Goal: Task Accomplishment & Management: Complete application form

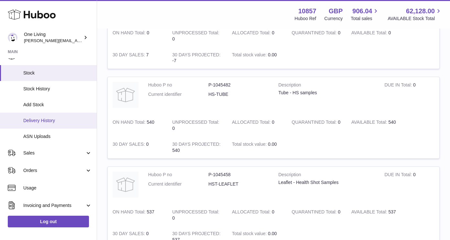
scroll to position [52, 0]
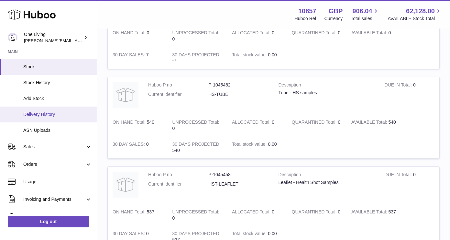
click at [64, 163] on span "Orders" at bounding box center [54, 164] width 62 height 6
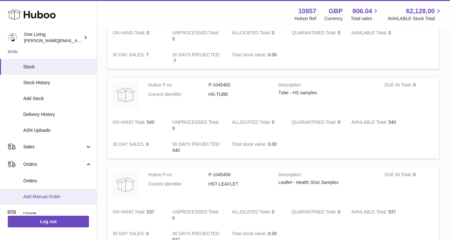
click at [49, 197] on span "Add Manual Order" at bounding box center [57, 196] width 69 height 6
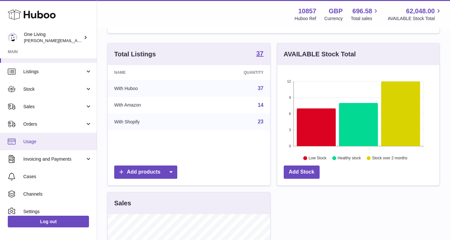
scroll to position [11, 0]
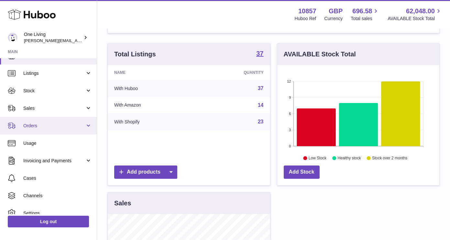
click at [75, 125] on span "Orders" at bounding box center [54, 126] width 62 height 6
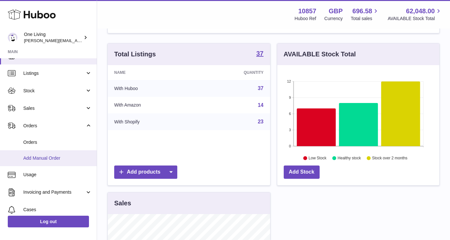
click at [73, 161] on link "Add Manual Order" at bounding box center [48, 158] width 97 height 16
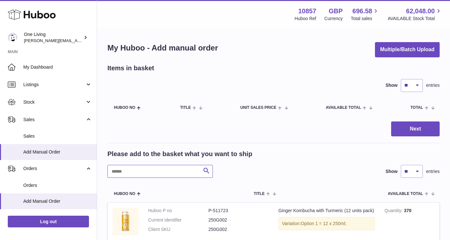
click at [127, 172] on input "text" at bounding box center [159, 171] width 105 height 13
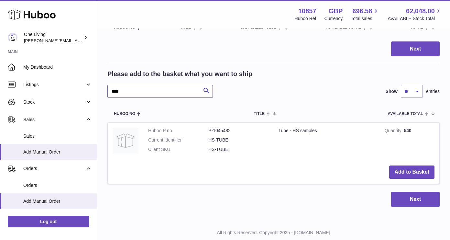
scroll to position [98, 0]
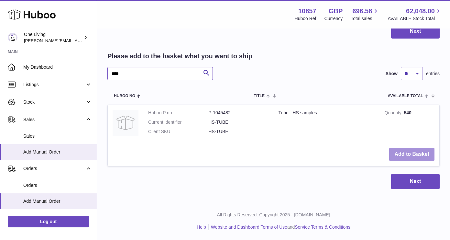
type input "****"
click at [409, 154] on button "Add to Basket" at bounding box center [411, 153] width 45 height 13
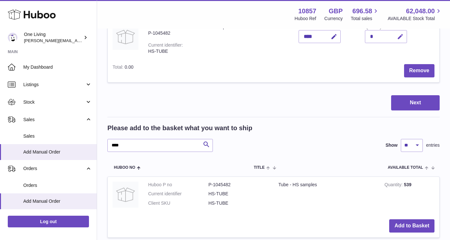
click at [399, 35] on icon "button" at bounding box center [400, 36] width 7 height 7
type input "**"
click at [400, 34] on icon "submit" at bounding box center [400, 37] width 6 height 6
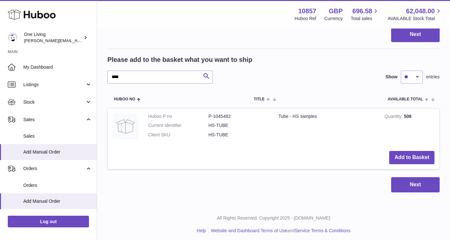
scroll to position [166, 0]
click at [129, 76] on input "****" at bounding box center [159, 76] width 105 height 13
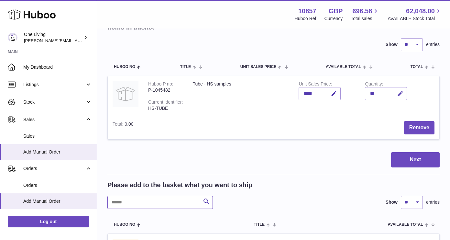
scroll to position [57, 0]
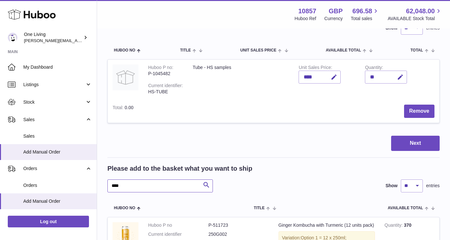
type input "****"
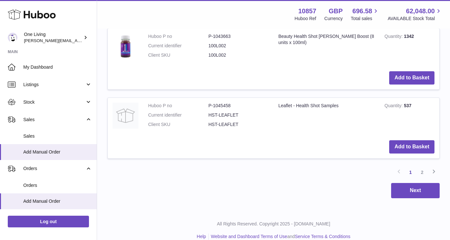
scroll to position [811, 0]
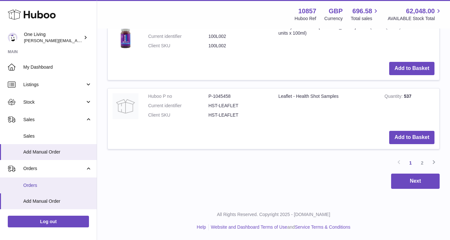
click at [58, 186] on span "Orders" at bounding box center [57, 185] width 69 height 6
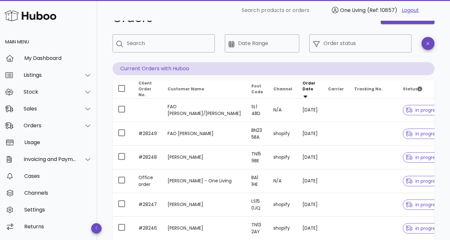
scroll to position [23, 0]
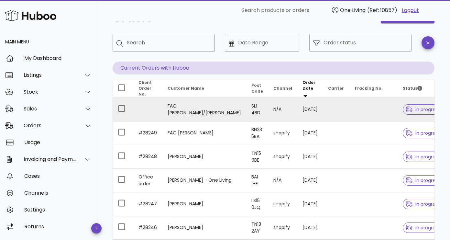
click at [188, 105] on td "FAO Ria Hill/Martin Eshelby" at bounding box center [204, 110] width 84 height 24
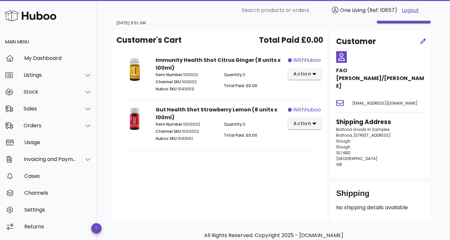
scroll to position [17, 0]
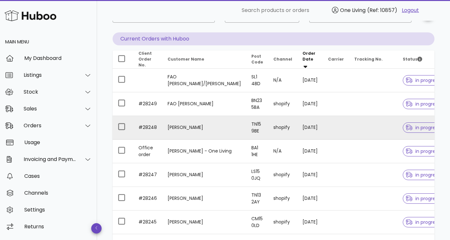
scroll to position [51, 0]
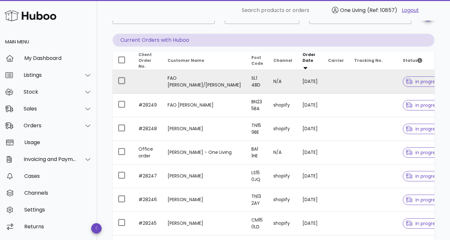
click at [184, 74] on td "FAO [PERSON_NAME]/[PERSON_NAME]" at bounding box center [204, 82] width 84 height 24
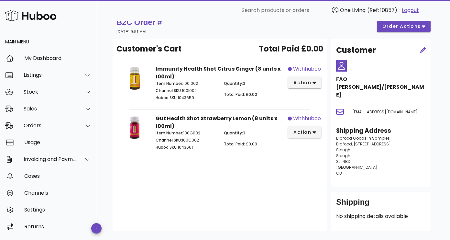
scroll to position [27, 0]
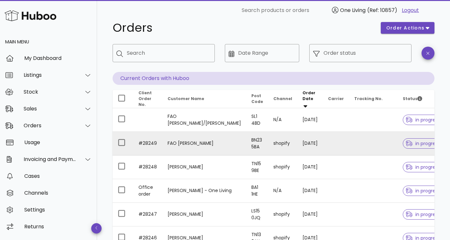
scroll to position [17, 0]
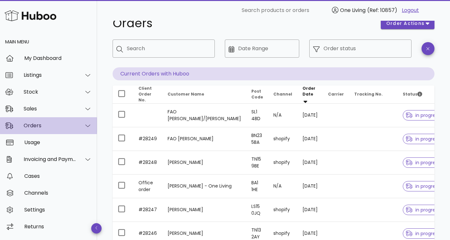
click at [92, 123] on div "Orders" at bounding box center [48, 125] width 97 height 17
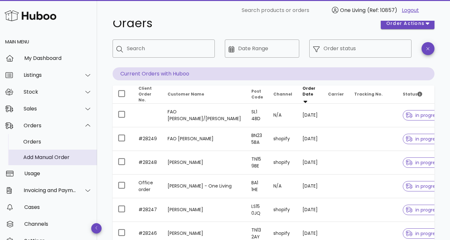
click at [69, 157] on div "Add Manual Order" at bounding box center [57, 157] width 69 height 6
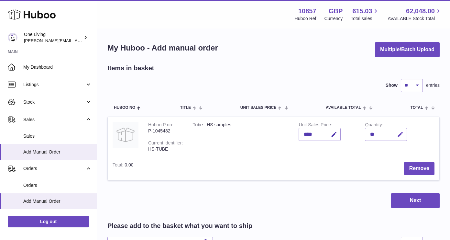
click at [401, 133] on icon "button" at bounding box center [400, 134] width 7 height 7
type input "**"
click at [398, 134] on icon "submit" at bounding box center [400, 134] width 6 height 6
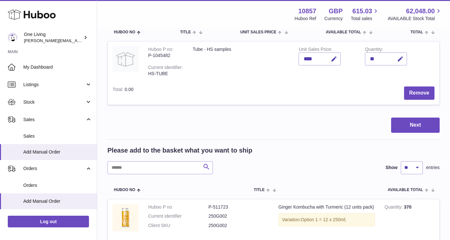
scroll to position [77, 0]
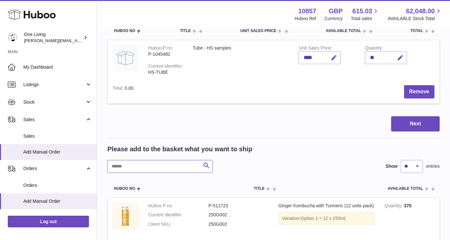
click at [171, 171] on input "text" at bounding box center [159, 166] width 105 height 13
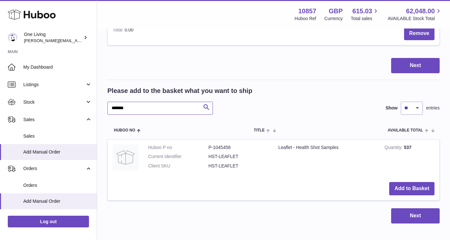
scroll to position [146, 0]
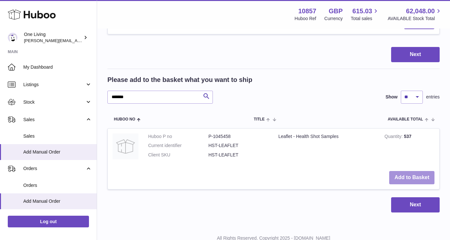
click at [410, 177] on button "Add to Basket" at bounding box center [411, 177] width 45 height 13
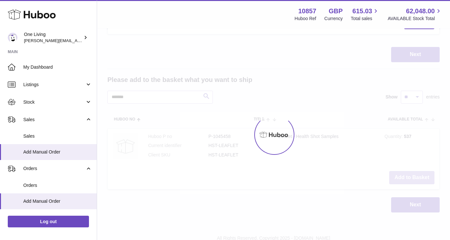
scroll to position [217, 0]
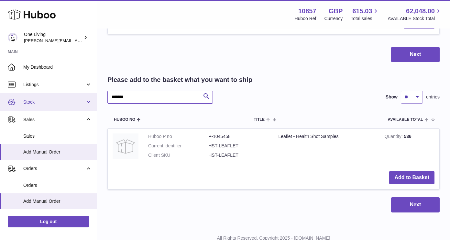
drag, startPoint x: 156, startPoint y: 99, endPoint x: 57, endPoint y: 97, distance: 99.6
click at [57, 97] on div "Huboo One Living Jessica@oneliving.com Main My Dashboard Listings Not with Hubo…" at bounding box center [225, 23] width 450 height 480
type input "****"
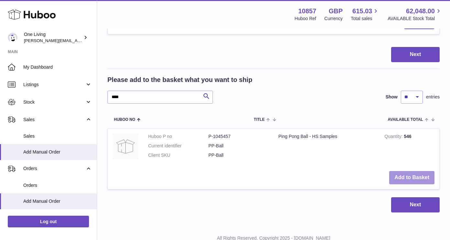
click at [410, 177] on button "Add to Basket" at bounding box center [411, 177] width 45 height 13
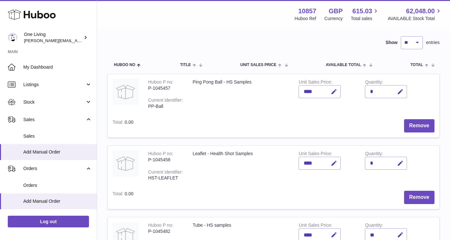
scroll to position [33, 0]
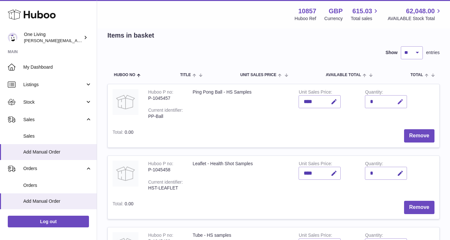
click at [400, 101] on icon "button" at bounding box center [400, 101] width 7 height 7
type input "**"
click at [398, 102] on icon "submit" at bounding box center [400, 102] width 6 height 6
click at [399, 173] on icon "button" at bounding box center [400, 173] width 7 height 7
type input "**"
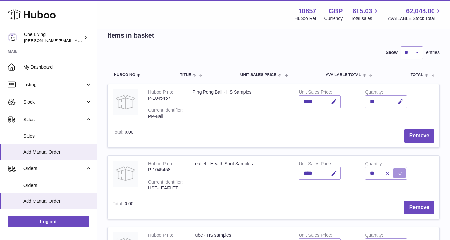
click at [399, 172] on icon "submit" at bounding box center [400, 173] width 6 height 6
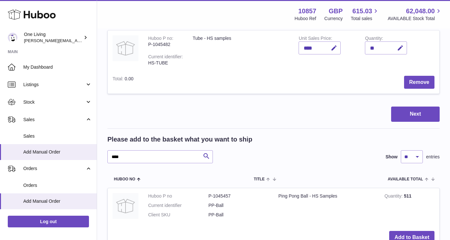
scroll to position [230, 0]
drag, startPoint x: 126, startPoint y: 158, endPoint x: 80, endPoint y: 156, distance: 46.9
click at [80, 156] on div "Huboo One Living Jessica@oneliving.com Main My Dashboard Listings Not with Hubo…" at bounding box center [225, 46] width 450 height 552
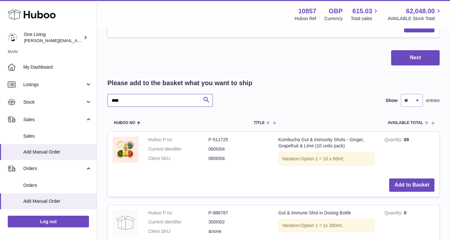
scroll to position [222, 0]
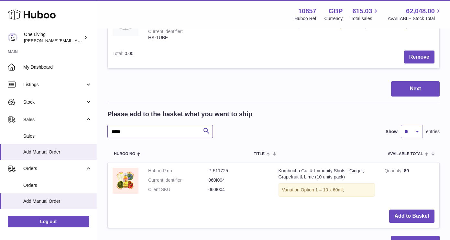
scroll to position [316, 0]
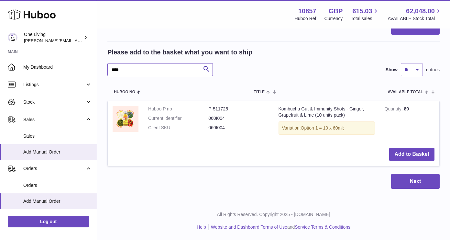
type input "****"
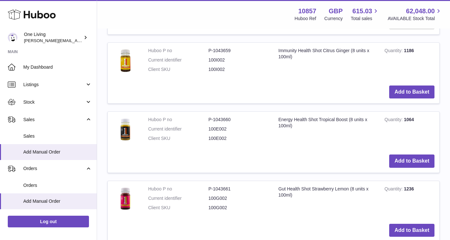
scroll to position [678, 0]
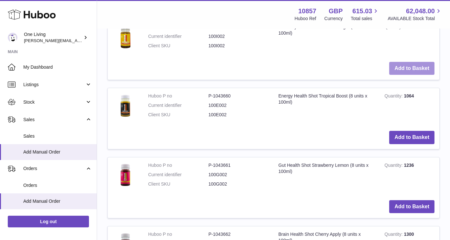
click at [403, 69] on button "Add to Basket" at bounding box center [411, 68] width 45 height 13
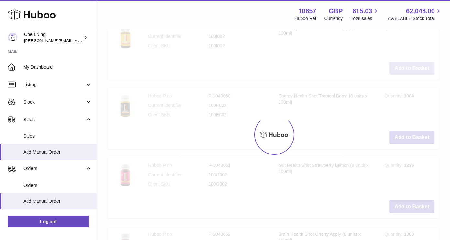
scroll to position [749, 0]
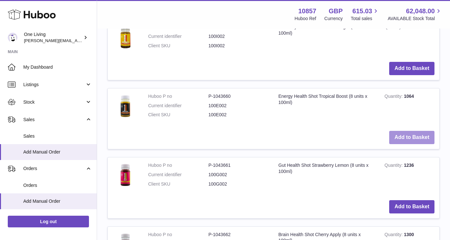
click at [404, 139] on button "Add to Basket" at bounding box center [411, 137] width 45 height 13
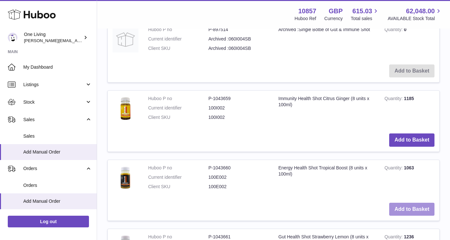
scroll to position [821, 0]
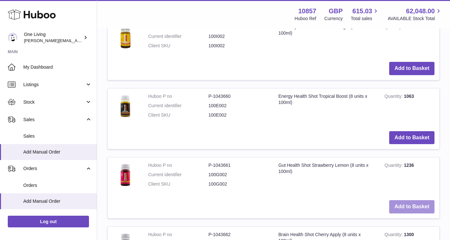
click at [404, 206] on button "Add to Basket" at bounding box center [411, 206] width 45 height 13
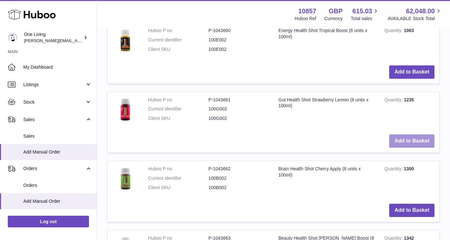
scroll to position [998, 0]
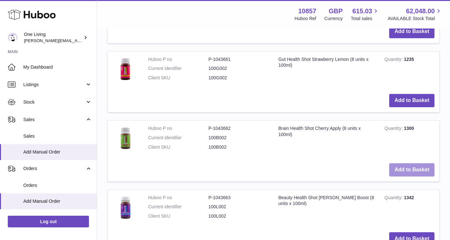
click at [409, 166] on button "Add to Basket" at bounding box center [411, 169] width 45 height 13
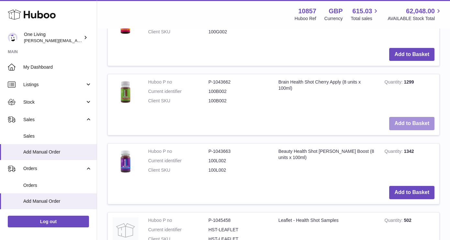
scroll to position [1126, 0]
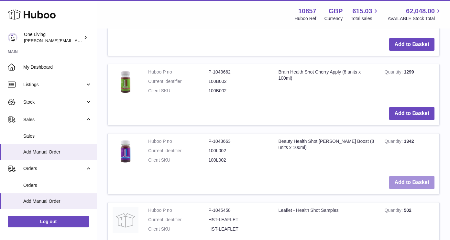
click at [405, 186] on button "Add to Basket" at bounding box center [411, 182] width 45 height 13
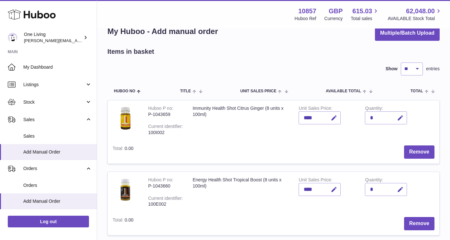
scroll to position [14, 0]
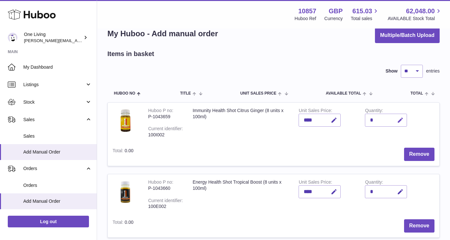
click at [400, 119] on icon "button" at bounding box center [400, 120] width 7 height 7
type input "*"
click at [398, 118] on icon "submit" at bounding box center [400, 120] width 6 height 6
click at [400, 190] on icon "button" at bounding box center [400, 191] width 7 height 7
type input "*"
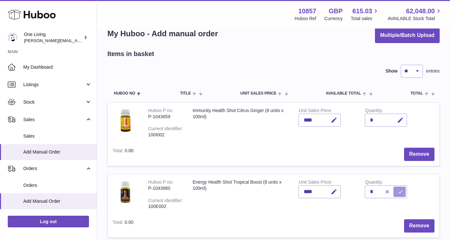
click at [397, 189] on icon "submit" at bounding box center [400, 191] width 6 height 6
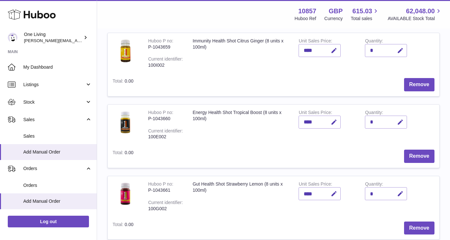
scroll to position [102, 0]
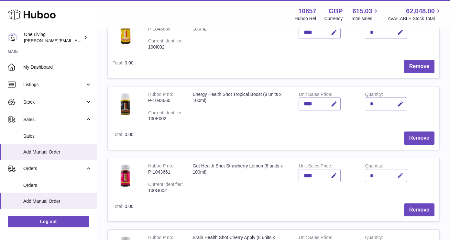
click at [401, 174] on icon "button" at bounding box center [400, 175] width 7 height 7
type input "*"
click at [400, 172] on icon "submit" at bounding box center [400, 175] width 6 height 6
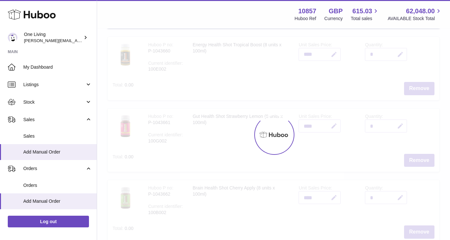
scroll to position [198, 0]
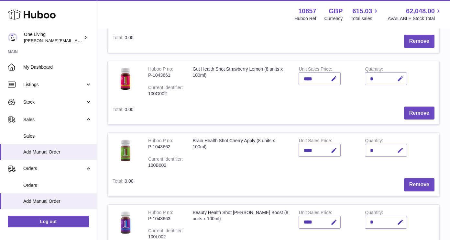
click at [401, 150] on icon "button" at bounding box center [400, 150] width 7 height 7
type input "*"
click at [400, 149] on icon "submit" at bounding box center [400, 150] width 6 height 6
click at [400, 221] on icon "button" at bounding box center [400, 222] width 7 height 7
type input "*"
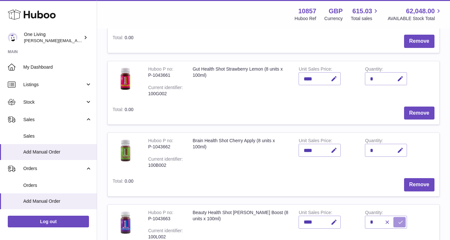
click at [400, 220] on icon "submit" at bounding box center [400, 222] width 6 height 6
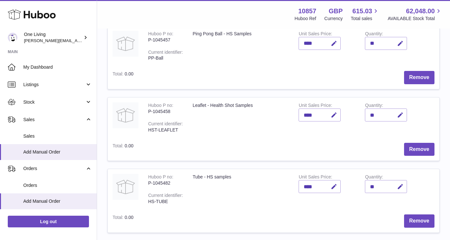
scroll to position [520, 0]
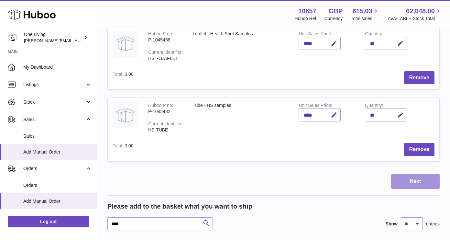
click at [412, 181] on button "Next" at bounding box center [415, 181] width 48 height 15
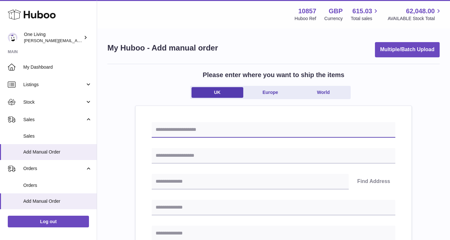
click at [207, 128] on input "text" at bounding box center [273, 130] width 243 height 16
type input "**********"
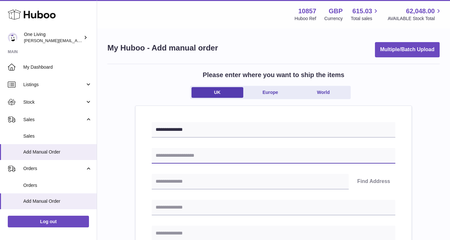
click at [198, 155] on input "text" at bounding box center [273, 156] width 243 height 16
type input "**********"
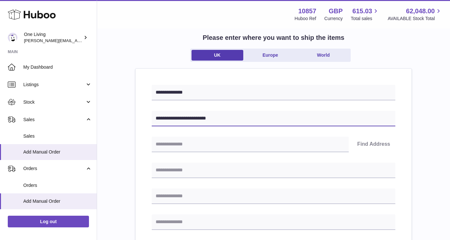
scroll to position [42, 0]
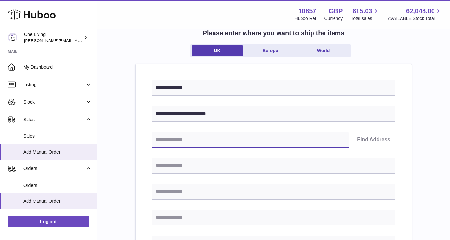
click at [198, 140] on input "text" at bounding box center [250, 140] width 197 height 16
paste input "*******"
type input "*******"
click at [374, 138] on button "Find Address" at bounding box center [373, 140] width 43 height 16
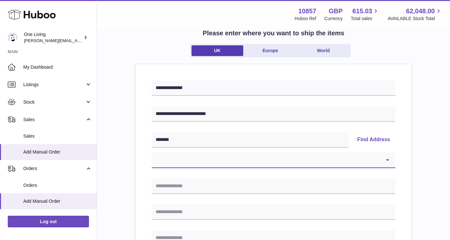
click at [201, 159] on select "**********" at bounding box center [273, 160] width 243 height 16
select select "**"
type input "**********"
type input "****"
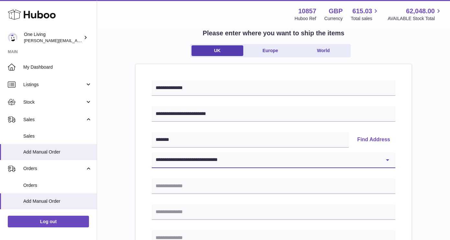
type input "*******"
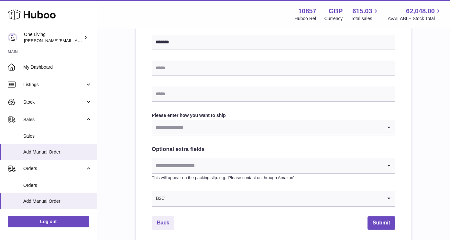
scroll to position [285, 0]
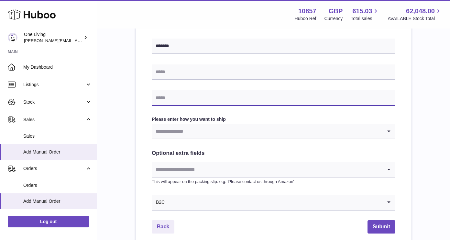
click at [180, 97] on input "text" at bounding box center [273, 98] width 243 height 16
type input "**********"
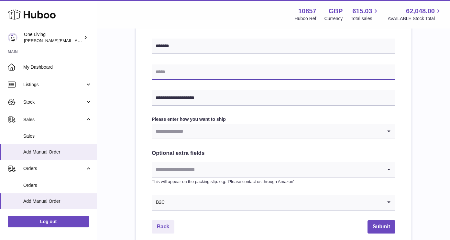
click at [181, 73] on input "text" at bounding box center [273, 72] width 243 height 16
paste input "**********"
click at [156, 71] on input "**********" at bounding box center [273, 72] width 243 height 16
type input "**********"
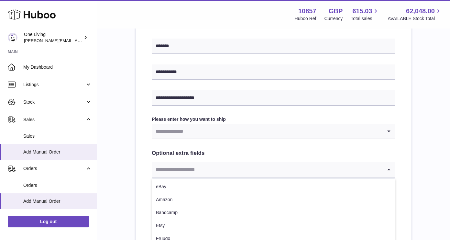
click at [221, 169] on input "Search for option" at bounding box center [267, 169] width 230 height 15
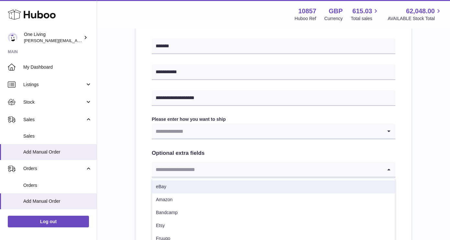
click at [218, 169] on input "Search for option" at bounding box center [267, 169] width 230 height 15
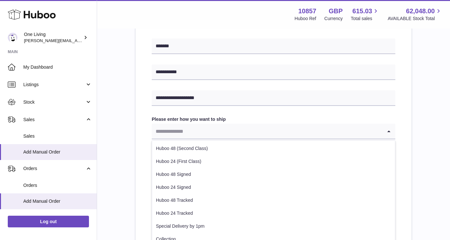
click at [217, 127] on input "Search for option" at bounding box center [267, 130] width 230 height 15
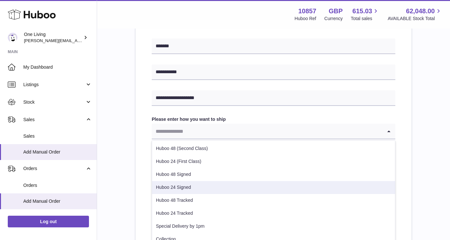
click at [193, 188] on li "Huboo 24 Signed" at bounding box center [273, 187] width 243 height 13
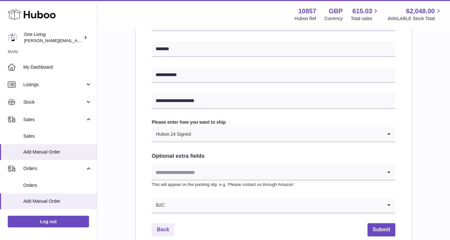
scroll to position [294, 0]
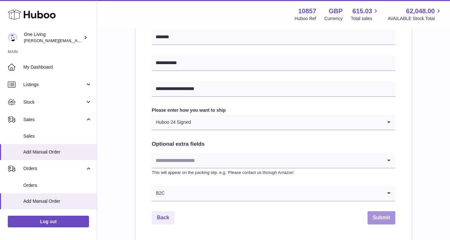
click at [380, 216] on button "Submit" at bounding box center [381, 217] width 28 height 13
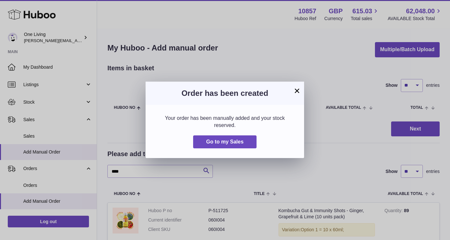
click at [298, 89] on button "×" at bounding box center [297, 91] width 8 height 8
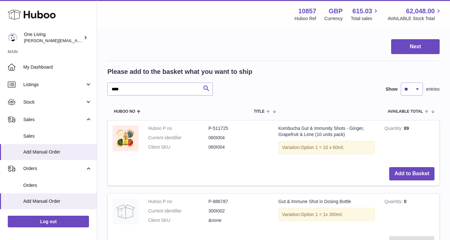
scroll to position [89, 0]
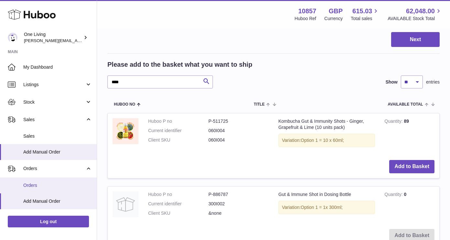
click at [57, 185] on span "Orders" at bounding box center [57, 185] width 69 height 6
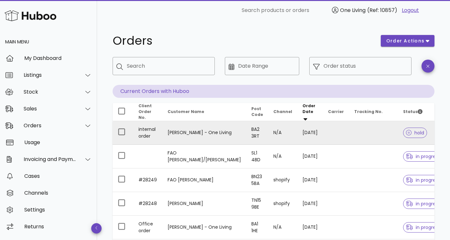
click at [160, 136] on td "internal order" at bounding box center [147, 133] width 29 height 24
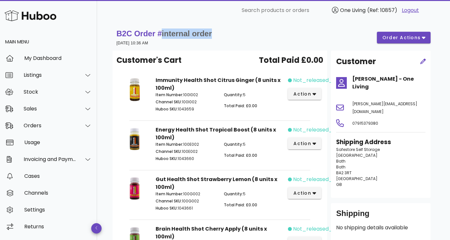
drag, startPoint x: 215, startPoint y: 34, endPoint x: 163, endPoint y: 36, distance: 52.4
click at [163, 36] on div "B2C Order # internal order 04 September 2025 at 10:36 AM order actions" at bounding box center [273, 37] width 314 height 18
copy span "internal order"
click at [52, 123] on div "Orders" at bounding box center [50, 125] width 53 height 6
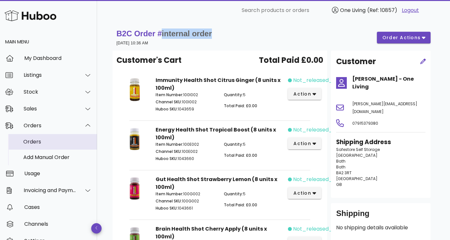
click at [47, 149] on link "Orders" at bounding box center [48, 142] width 97 height 16
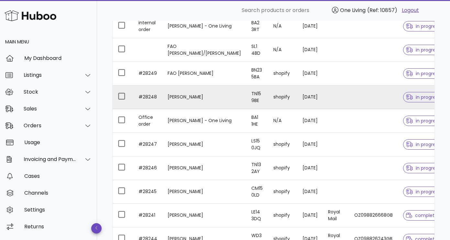
scroll to position [110, 0]
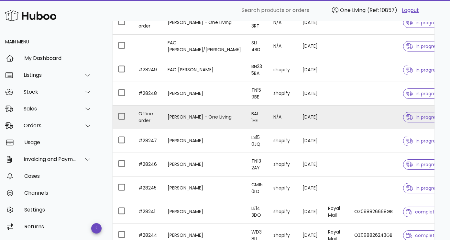
click at [189, 108] on td "[PERSON_NAME] - One Living" at bounding box center [204, 117] width 84 height 24
